Goal: Task Accomplishment & Management: Use online tool/utility

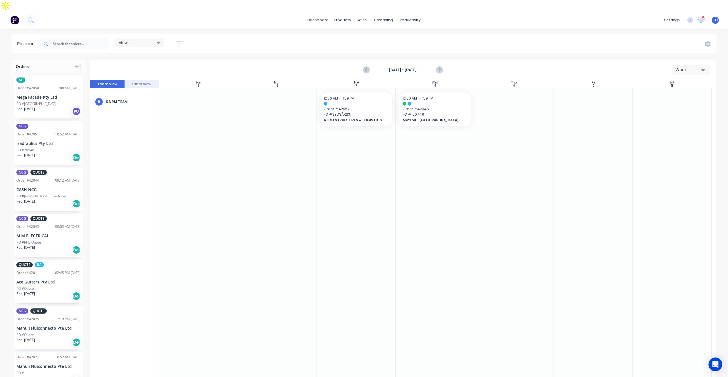
scroll to position [215, 0]
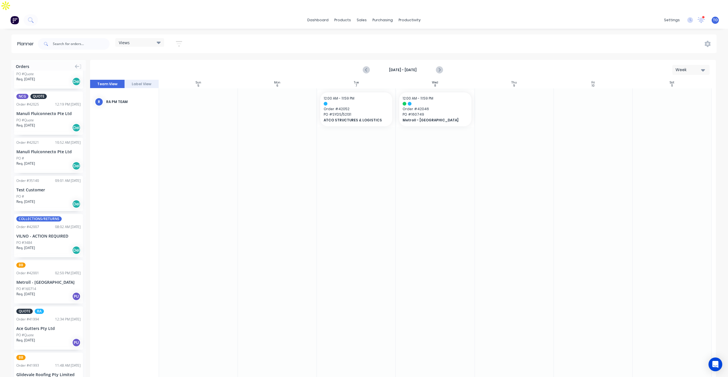
click at [688, 80] on div "Sat 11 [DATE]" at bounding box center [672, 84] width 79 height 9
click at [687, 61] on div "[DATE] - [DATE] Week" at bounding box center [403, 70] width 625 height 19
click at [686, 67] on div "Week" at bounding box center [688, 70] width 26 height 6
drag, startPoint x: 672, startPoint y: 81, endPoint x: 663, endPoint y: 82, distance: 8.3
click at [671, 91] on div "Week" at bounding box center [680, 96] width 57 height 11
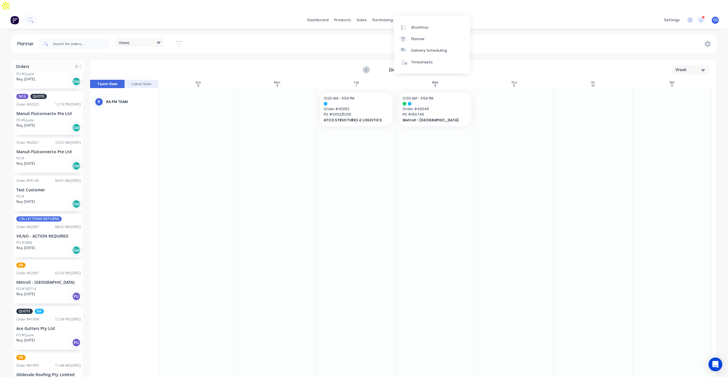
click at [413, 16] on div "productivity" at bounding box center [410, 20] width 28 height 9
click at [419, 50] on div "Delivery Scheduling" at bounding box center [429, 50] width 36 height 5
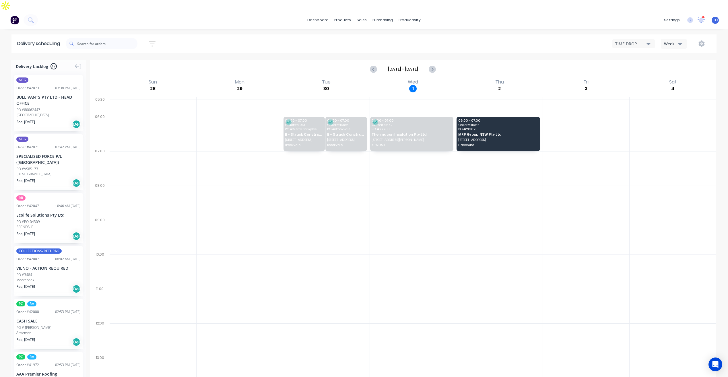
click at [665, 41] on div "Week" at bounding box center [672, 44] width 17 height 6
click at [667, 65] on div "Vehicle" at bounding box center [689, 70] width 57 height 11
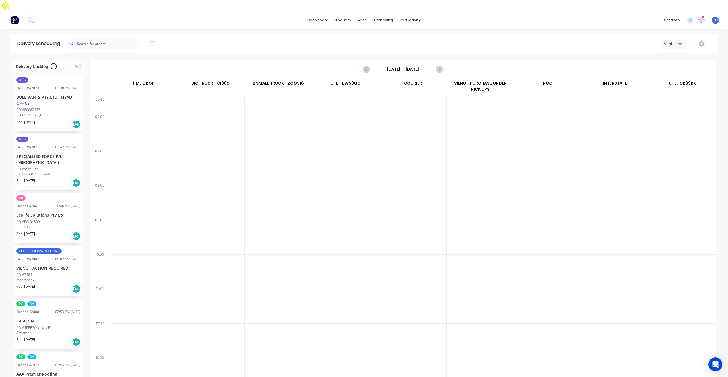
click at [155, 40] on icon "button" at bounding box center [152, 43] width 6 height 7
click at [133, 80] on span "Sort by Most recent" at bounding box center [120, 83] width 37 height 6
drag, startPoint x: 232, startPoint y: 49, endPoint x: 336, endPoint y: 37, distance: 105.7
click at [233, 60] on div "[DATE] - [DATE]" at bounding box center [403, 69] width 625 height 18
click at [408, 65] on input "[DATE] - [DATE]" at bounding box center [402, 69] width 57 height 9
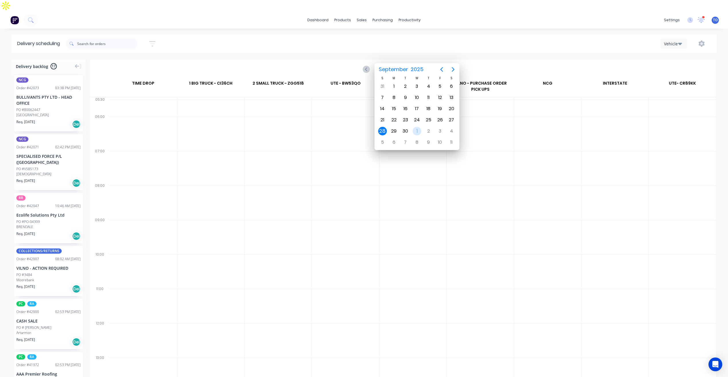
click at [414, 131] on div "1" at bounding box center [417, 131] width 9 height 9
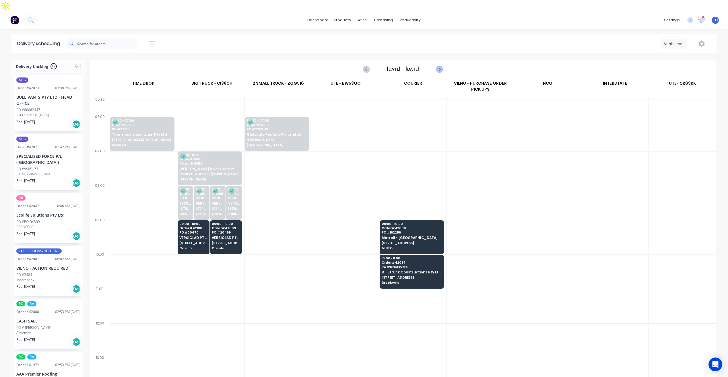
click at [443, 63] on button "Next page" at bounding box center [438, 68] width 11 height 11
type input "[DATE] - [DATE]"
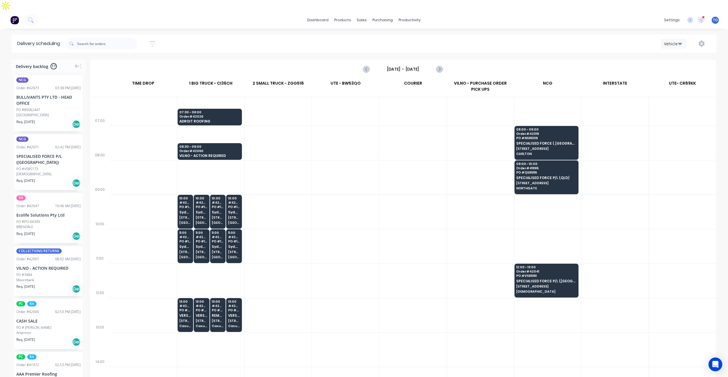
scroll to position [29, 0]
